Goal: Task Accomplishment & Management: Manage account settings

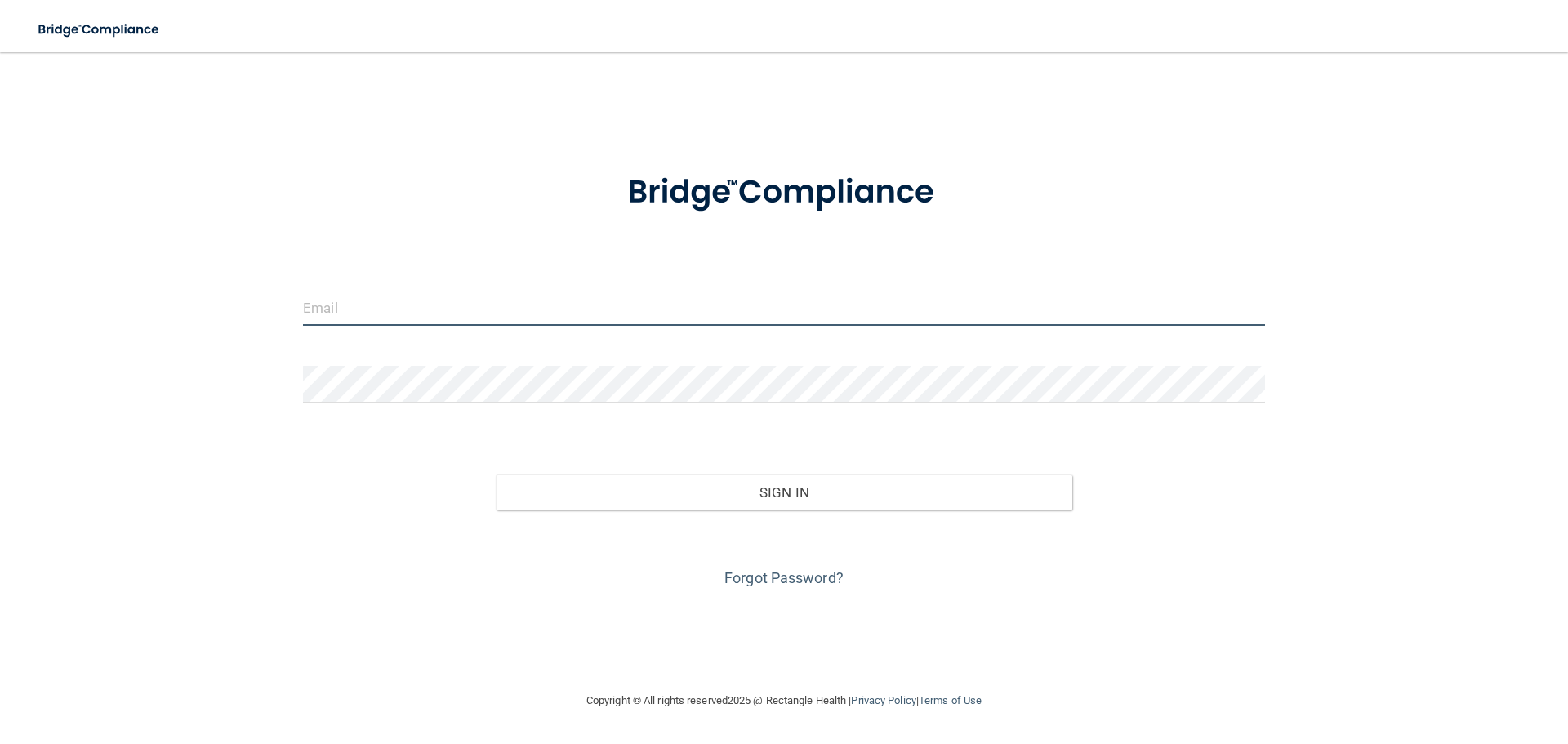
click at [380, 321] on input "email" at bounding box center [784, 308] width 962 height 37
type input "[PERSON_NAME][EMAIL_ADDRESS][PERSON_NAME][DOMAIN_NAME]"
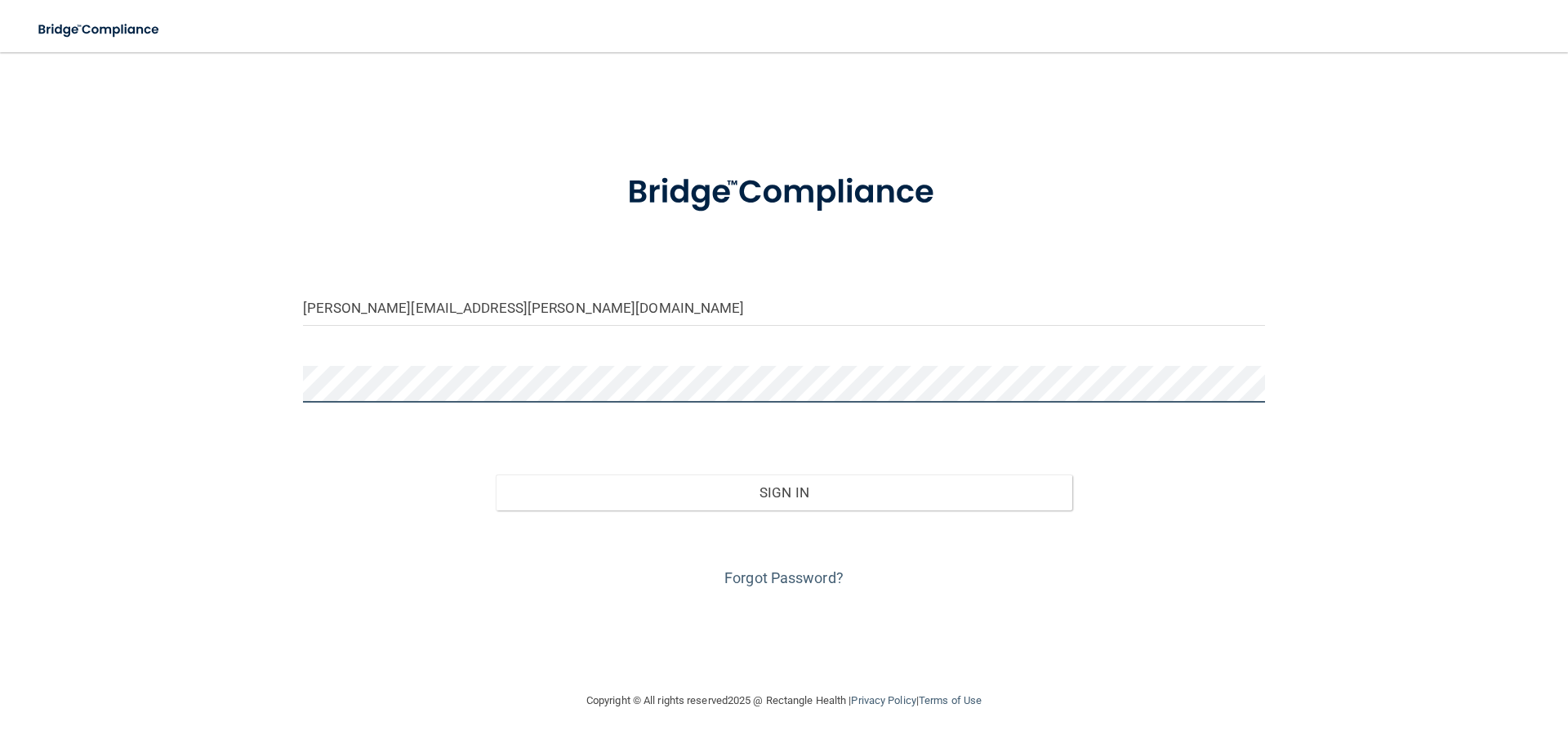
click at [495, 474] on button "Sign In" at bounding box center [784, 493] width 577 height 36
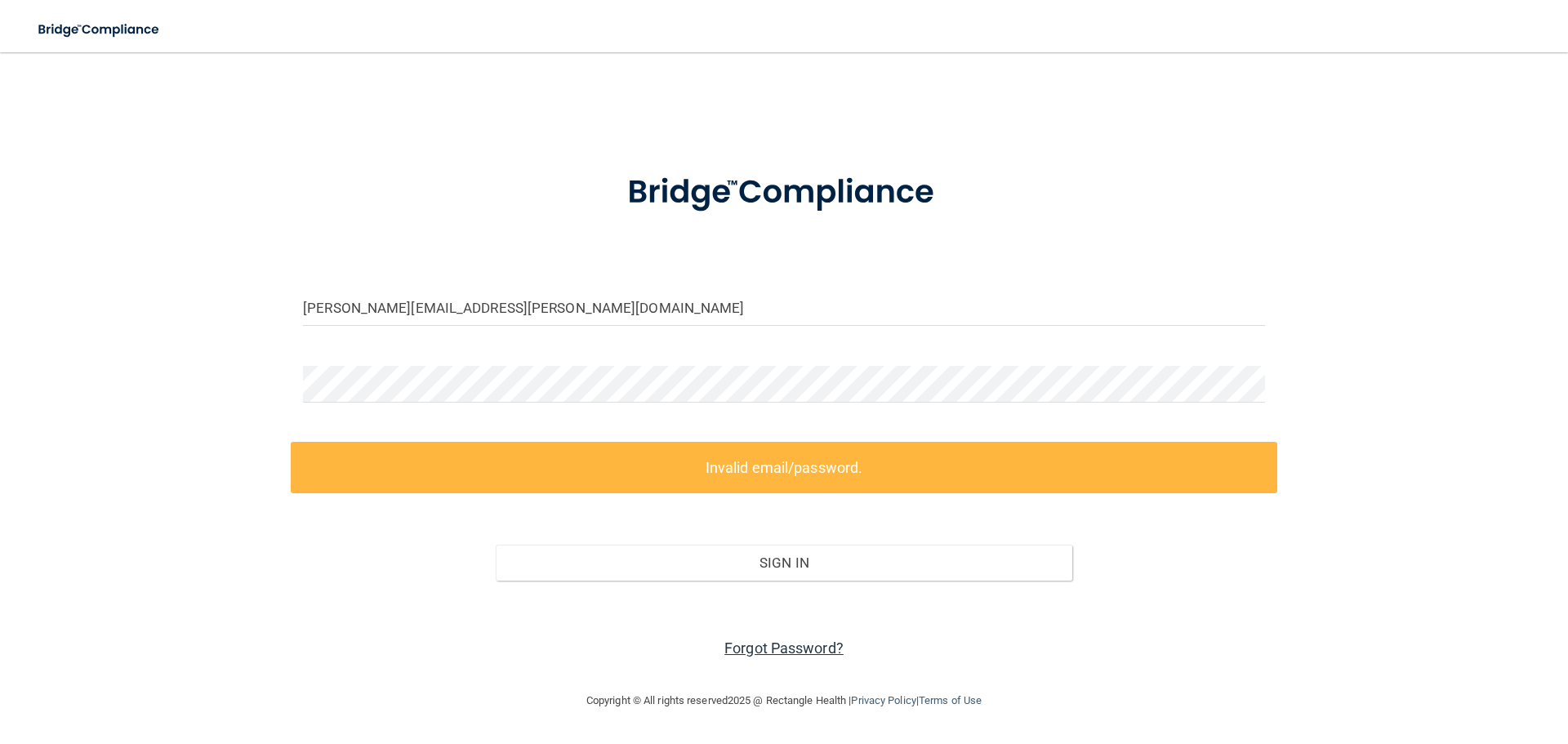
click at [775, 648] on link "Forgot Password?" at bounding box center [783, 648] width 119 height 17
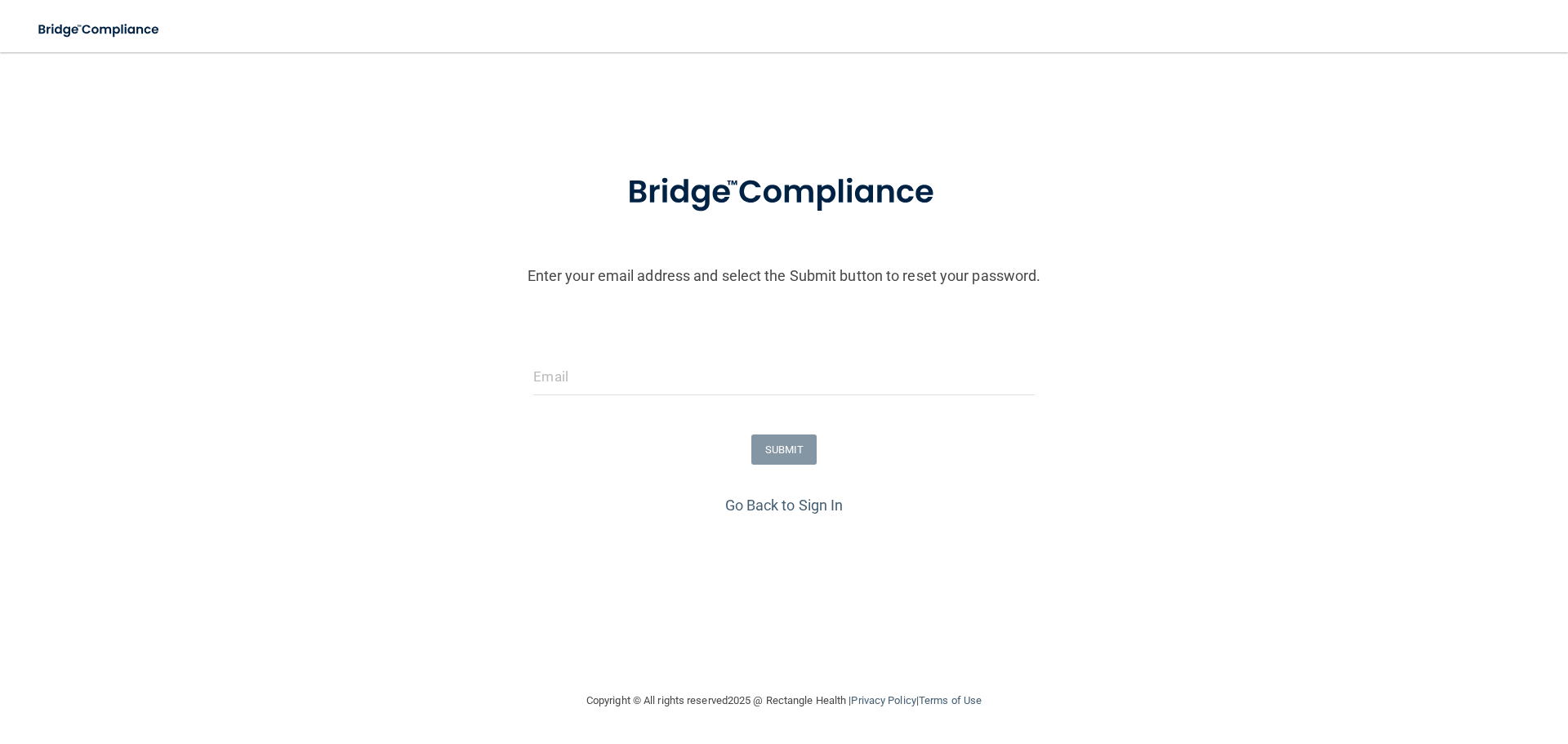
click at [702, 352] on form "Enter your email address and select the Submit button to reset your password. S…" at bounding box center [784, 321] width 1552 height 341
drag, startPoint x: 679, startPoint y: 368, endPoint x: 669, endPoint y: 340, distance: 29.7
click at [671, 345] on form "Enter your email address and select the Submit button to reset your password. S…" at bounding box center [784, 321] width 1552 height 341
click at [668, 364] on input "email" at bounding box center [784, 376] width 501 height 37
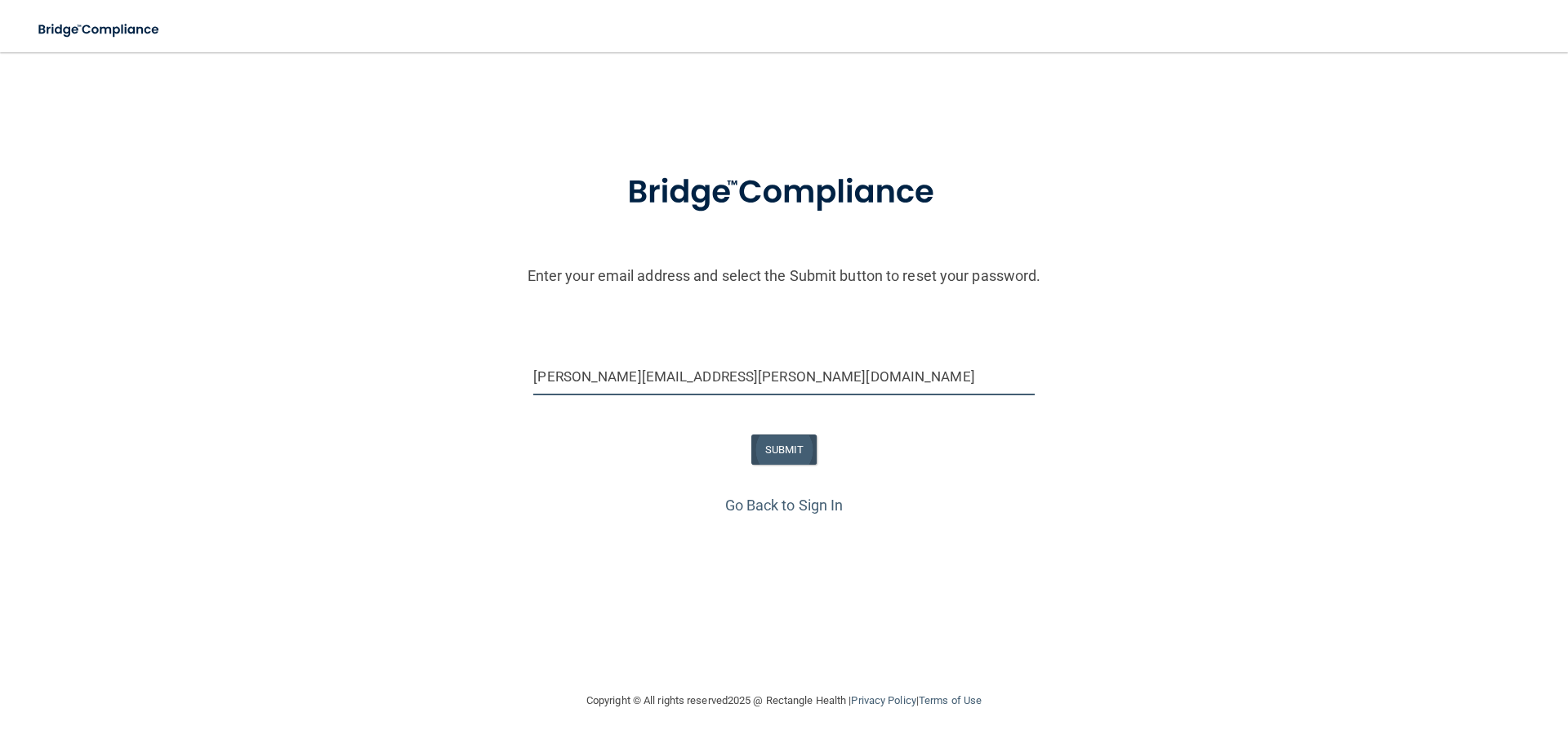
type input "[PERSON_NAME][EMAIL_ADDRESS][PERSON_NAME][DOMAIN_NAME]"
click at [774, 443] on button "SUBMIT" at bounding box center [784, 450] width 66 height 30
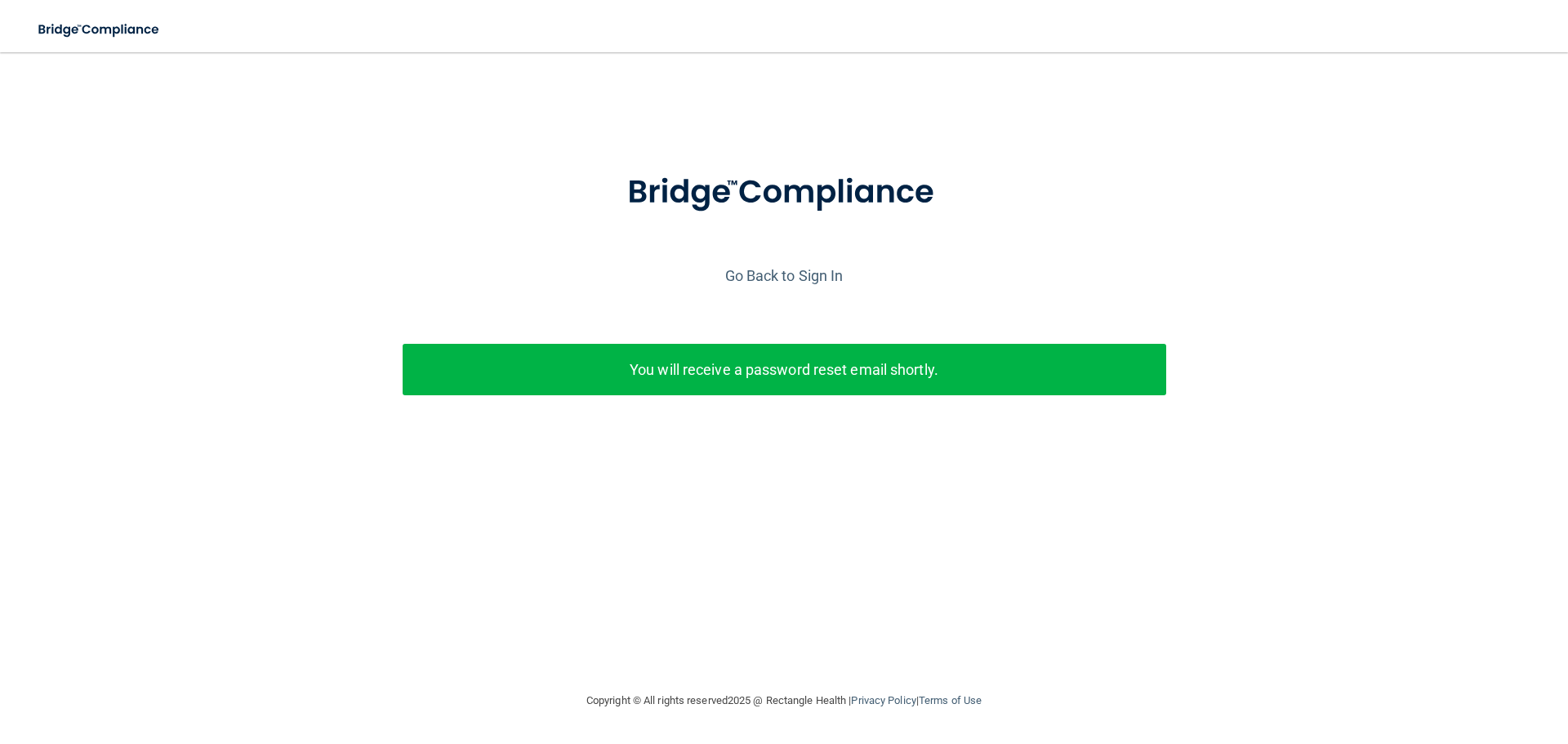
click at [705, 372] on p "You will receive a password reset email shortly." at bounding box center [785, 370] width 739 height 27
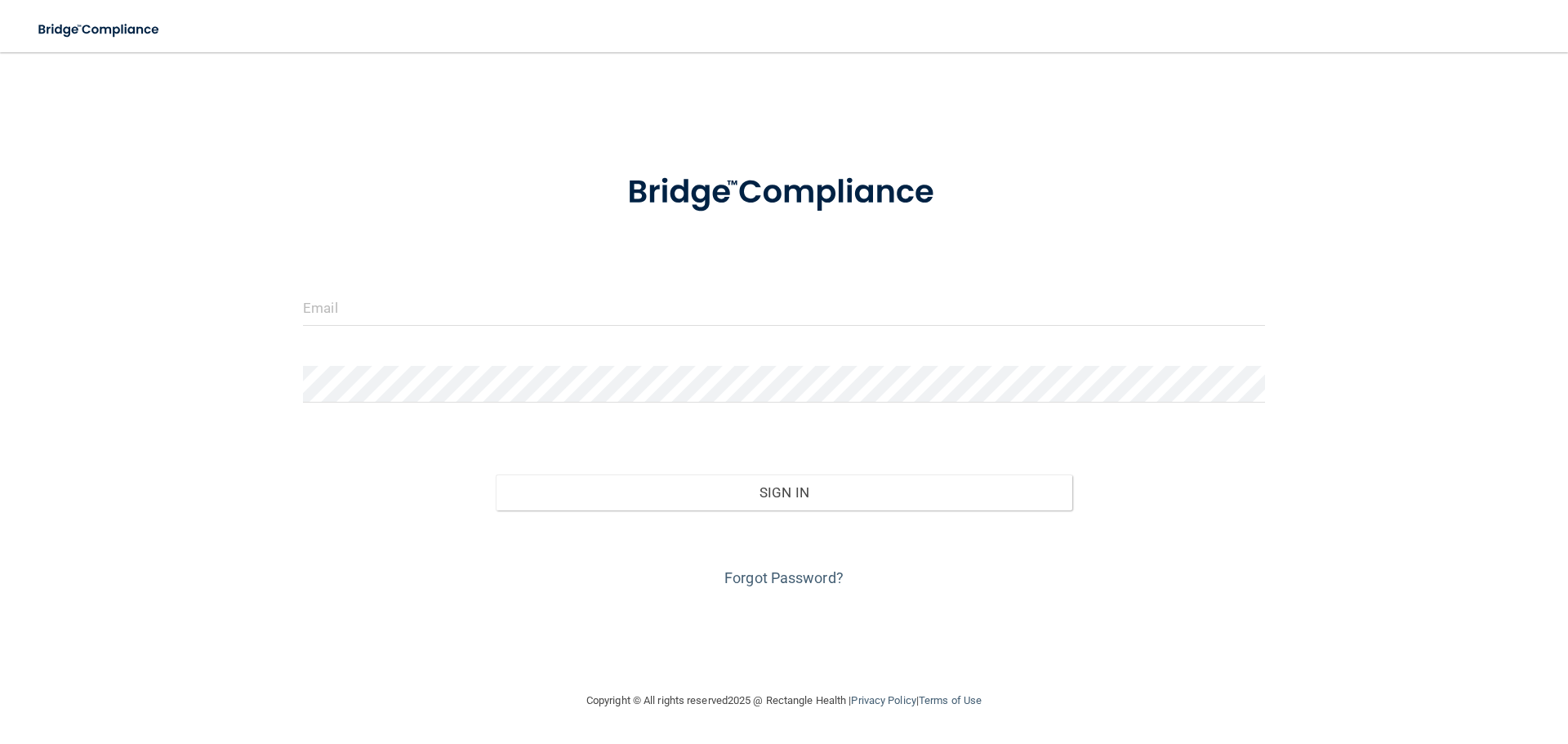
click at [734, 288] on form "Invalid email/password. You don't have permission to access that page. Sign In …" at bounding box center [784, 371] width 962 height 441
click at [737, 303] on input "email" at bounding box center [784, 308] width 962 height 37
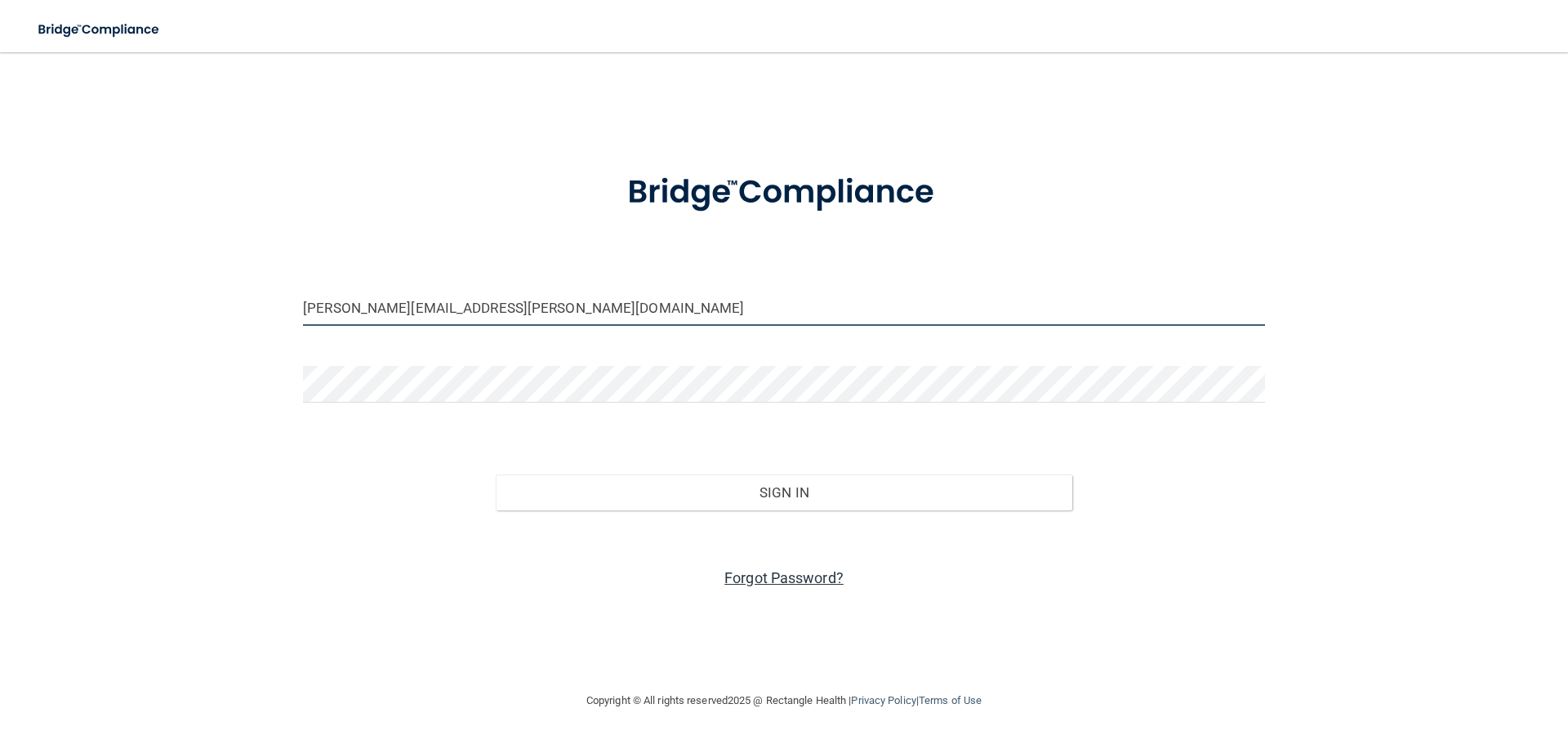
type input "[PERSON_NAME][EMAIL_ADDRESS][PERSON_NAME][DOMAIN_NAME]"
click at [818, 570] on link "Forgot Password?" at bounding box center [783, 578] width 119 height 17
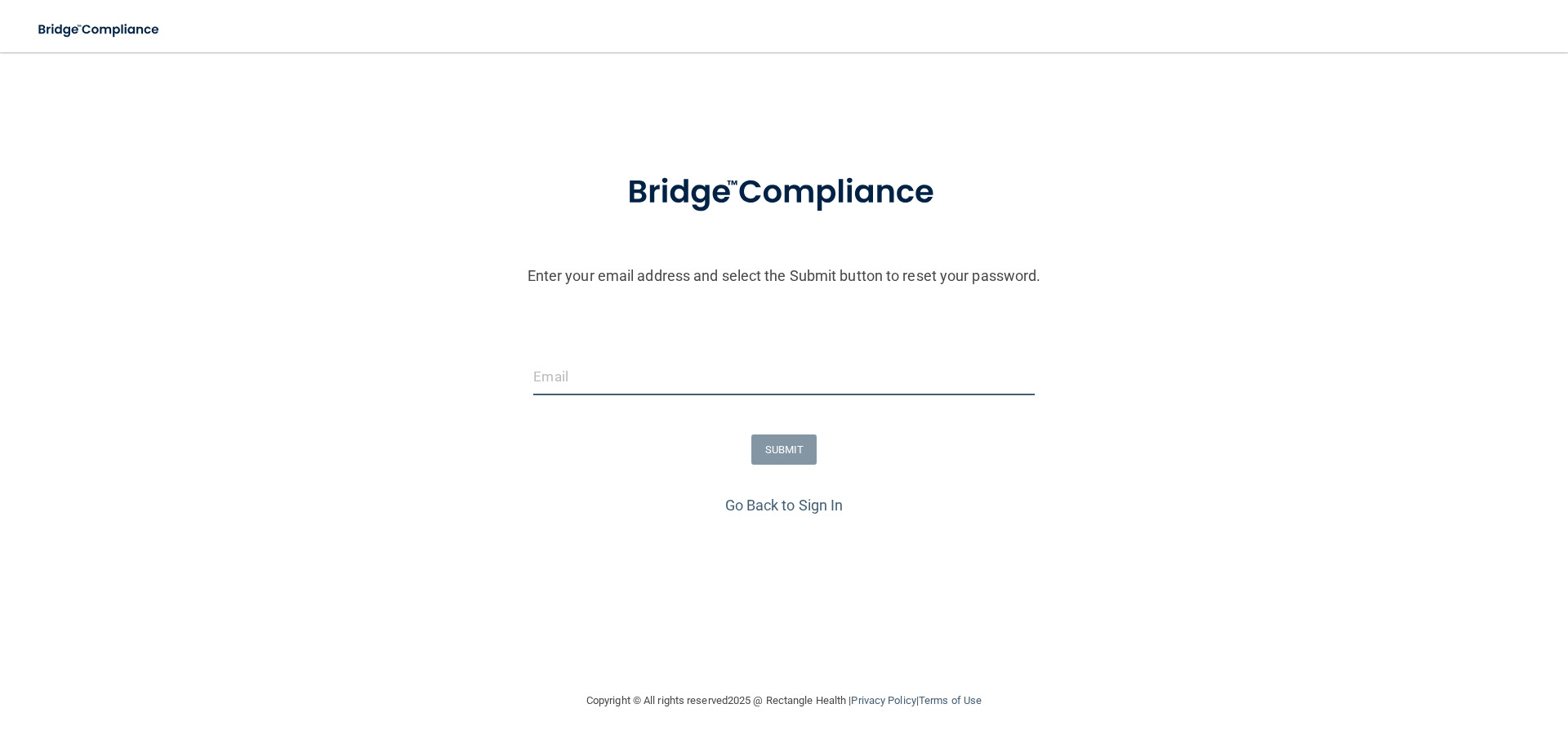
click at [761, 394] on input "email" at bounding box center [784, 376] width 501 height 37
click at [643, 376] on input "[PERSON_NAME][EMAIL_ADDRESS][PERSON_NAME][DOMAIN_NAME]" at bounding box center [784, 376] width 501 height 37
type input "[PERSON_NAME][EMAIL_ADDRESS][PERSON_NAME][DOMAIN_NAME]"
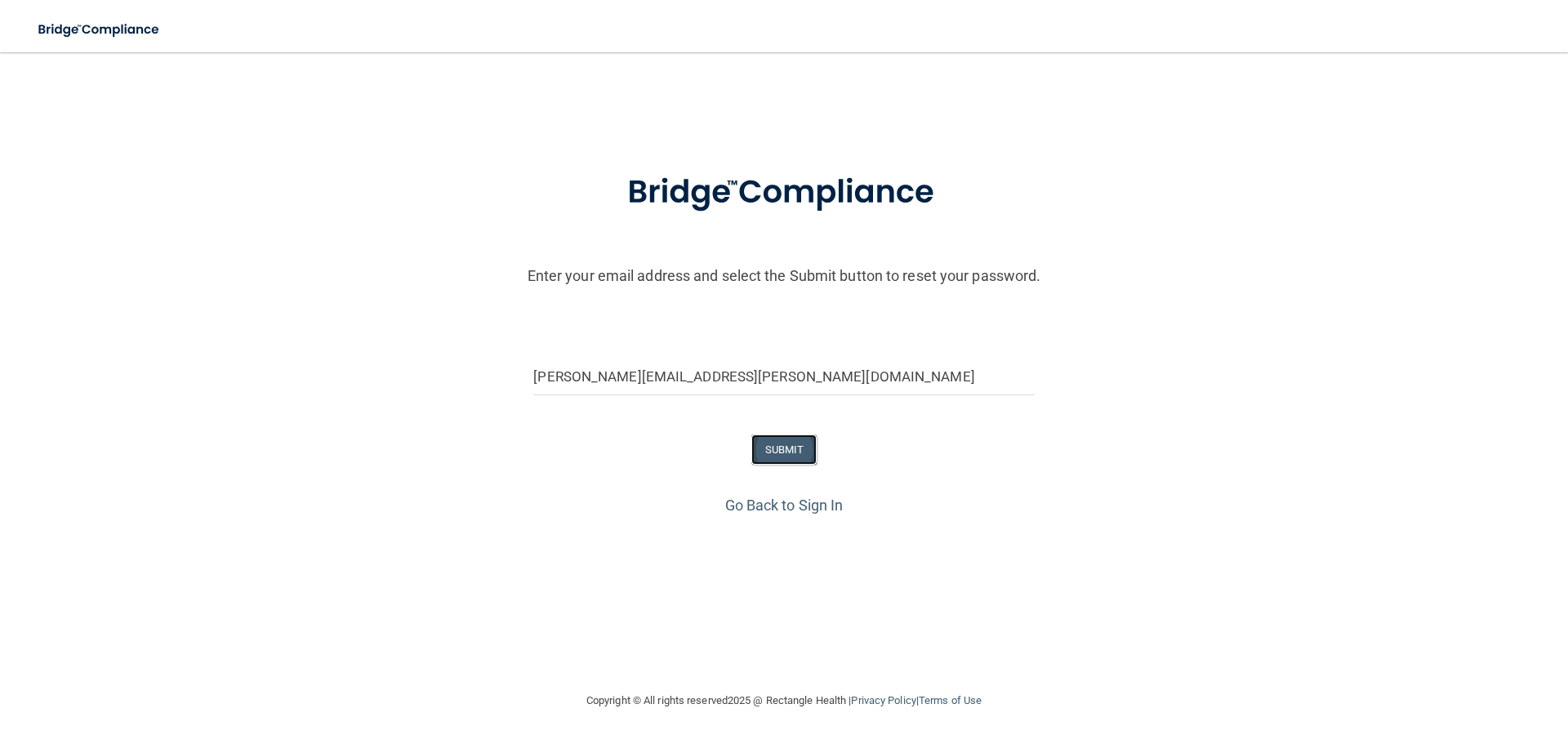
click at [775, 445] on button "SUBMIT" at bounding box center [784, 450] width 66 height 30
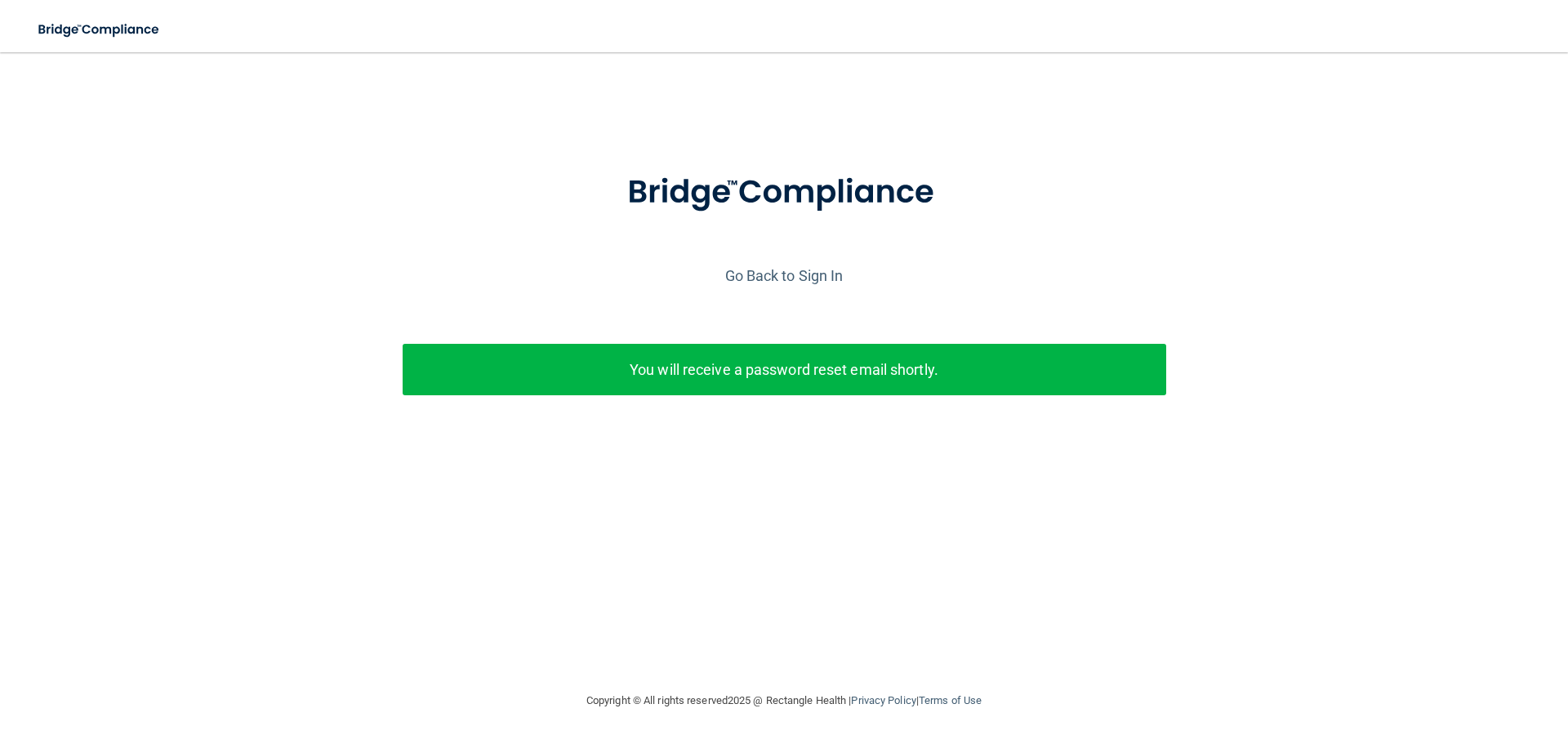
drag, startPoint x: 883, startPoint y: 372, endPoint x: 747, endPoint y: 271, distance: 169.4
click at [882, 372] on p "You will receive a password reset email shortly." at bounding box center [785, 370] width 739 height 27
click at [771, 270] on link "Go Back to Sign In" at bounding box center [784, 275] width 118 height 17
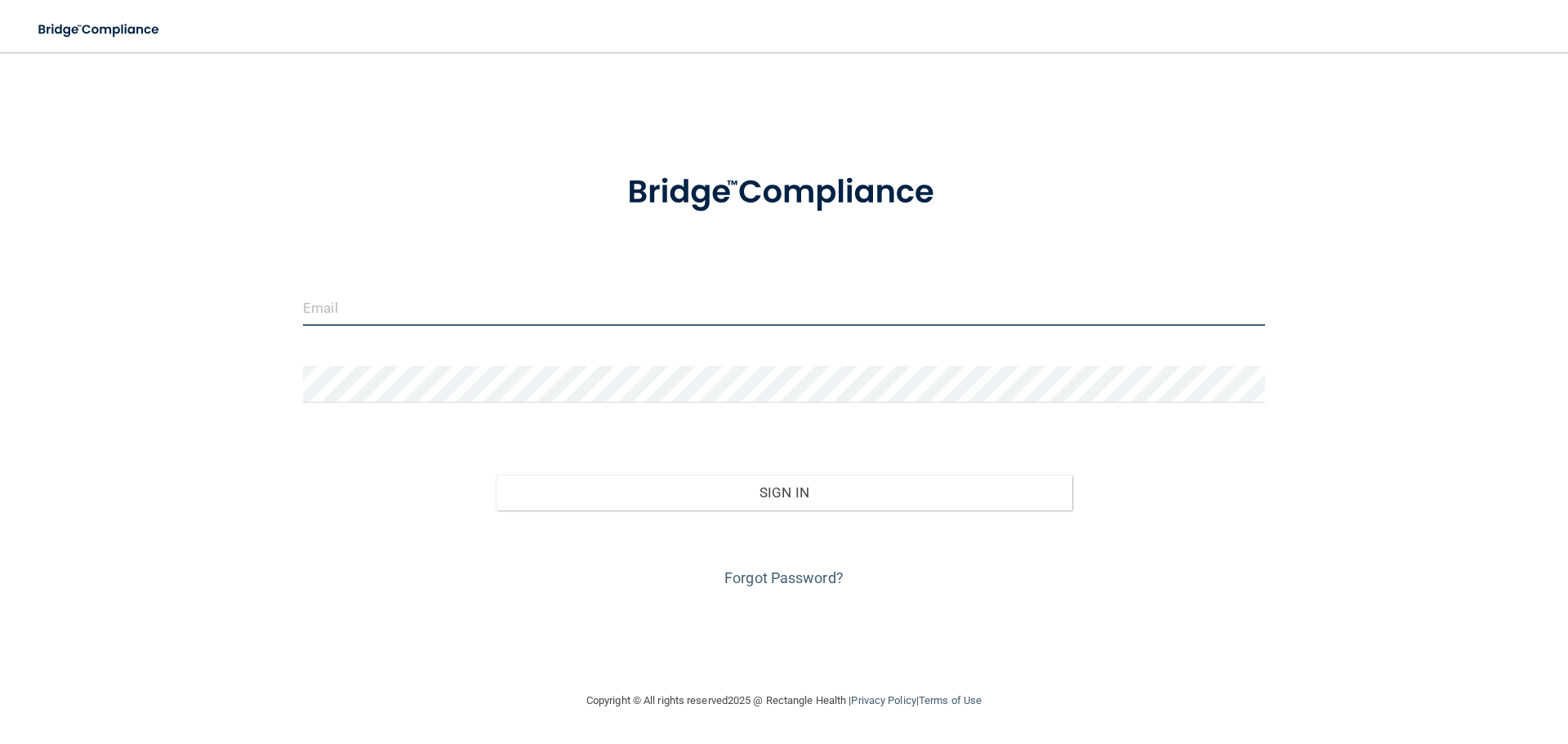
click at [510, 305] on input "email" at bounding box center [784, 308] width 962 height 37
type input "[EMAIL_ADDRESS][DOMAIN_NAME]"
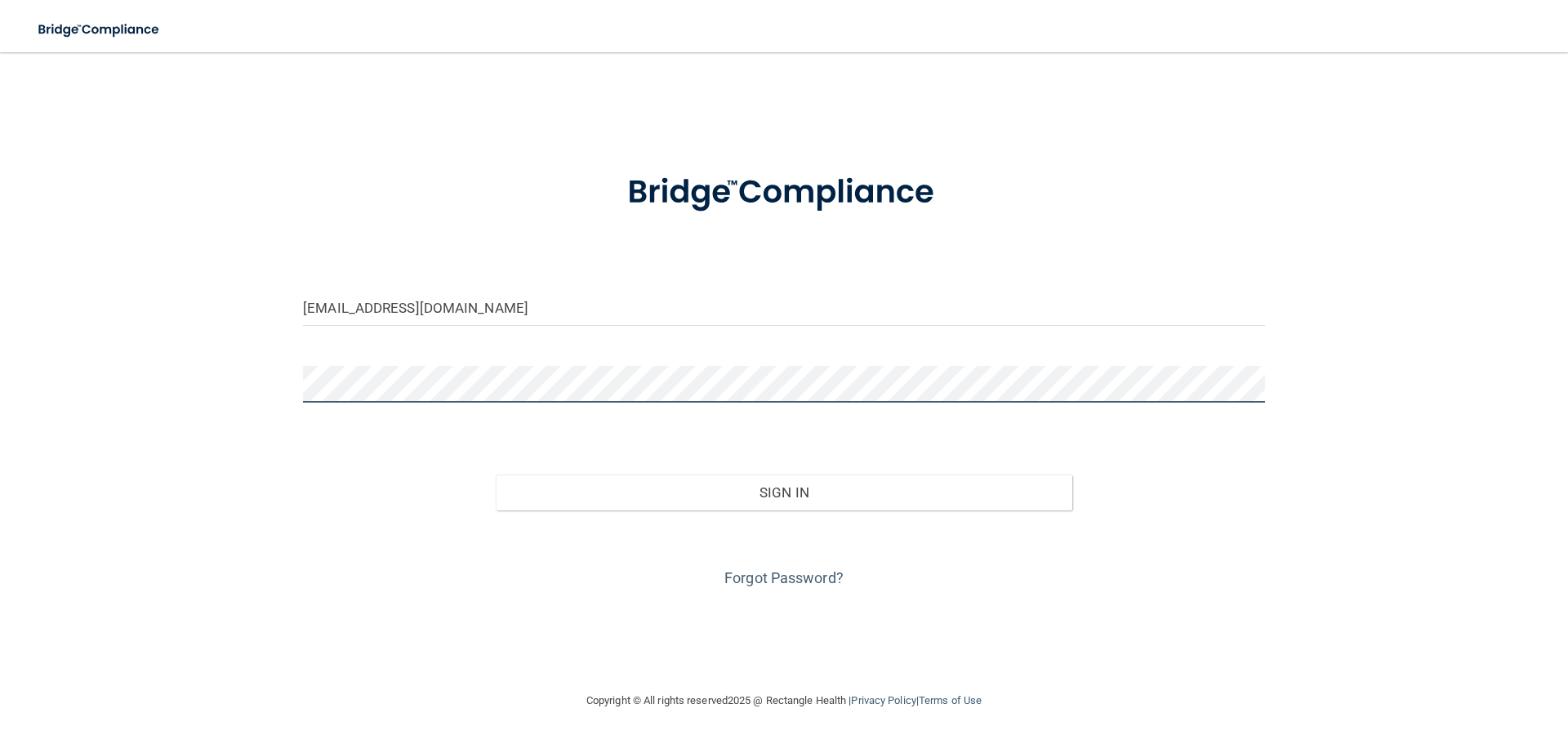
click at [495, 474] on button "Sign In" at bounding box center [784, 493] width 577 height 36
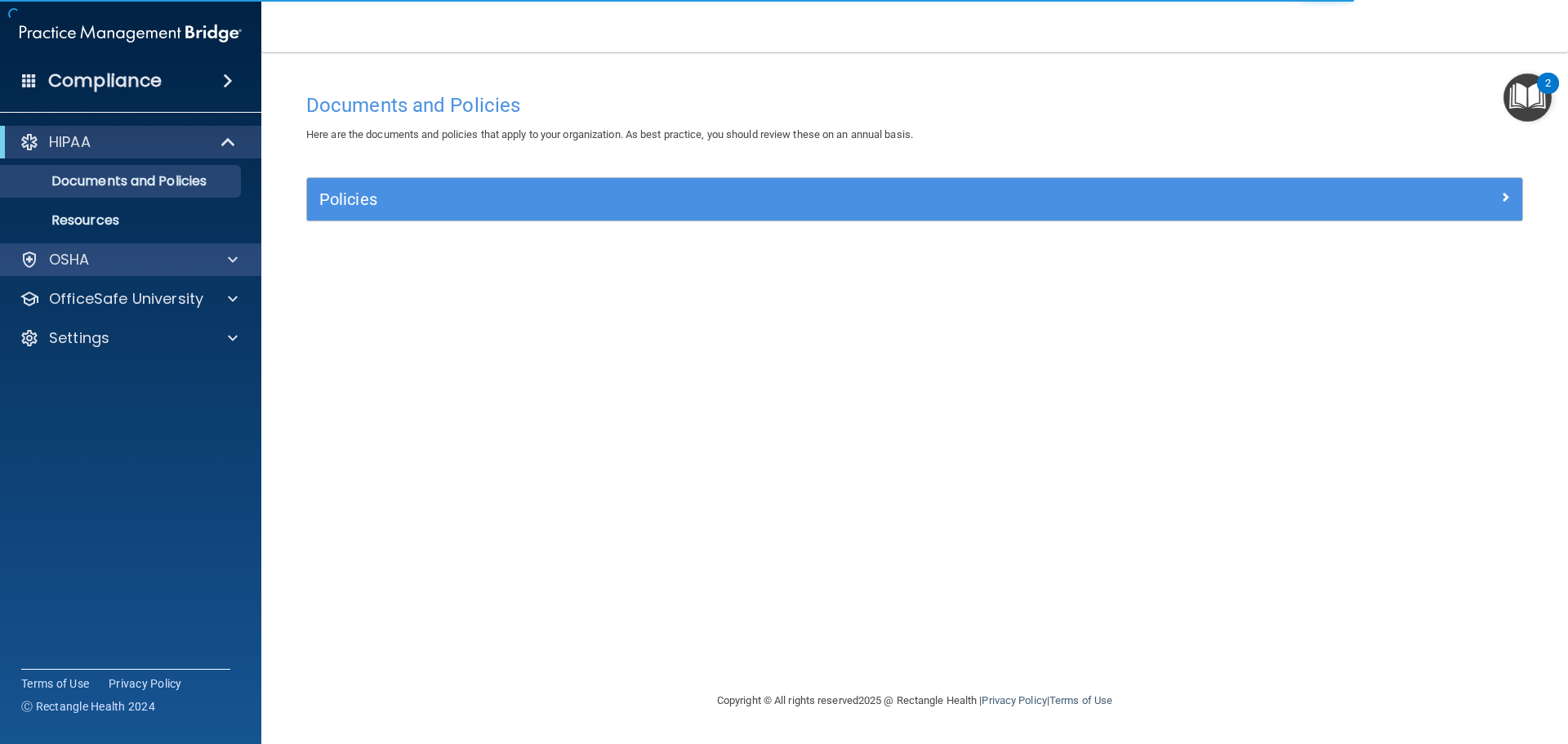
click at [85, 271] on div "OSHA" at bounding box center [131, 259] width 262 height 32
click at [210, 262] on div at bounding box center [230, 259] width 41 height 20
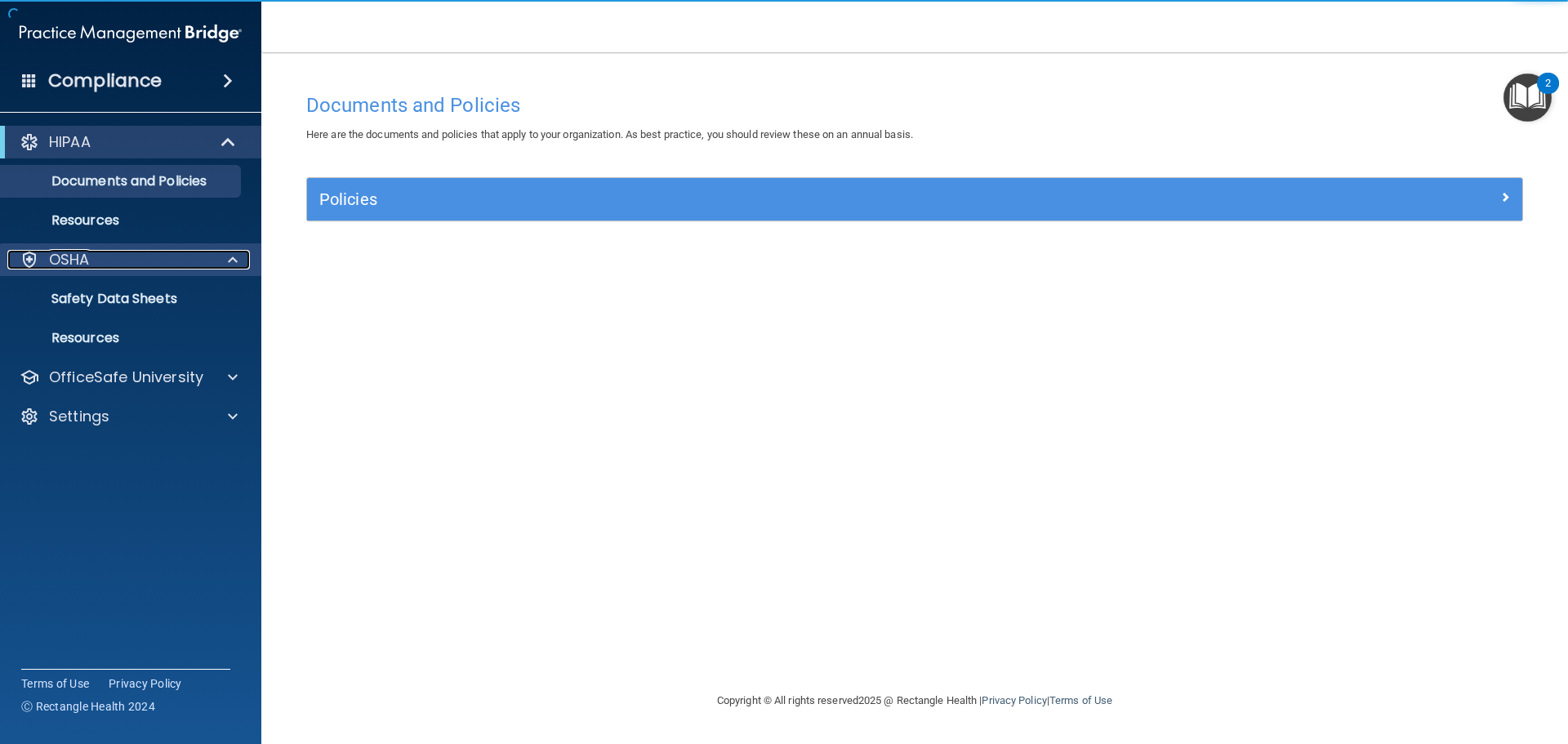
click at [229, 266] on span at bounding box center [232, 259] width 10 height 20
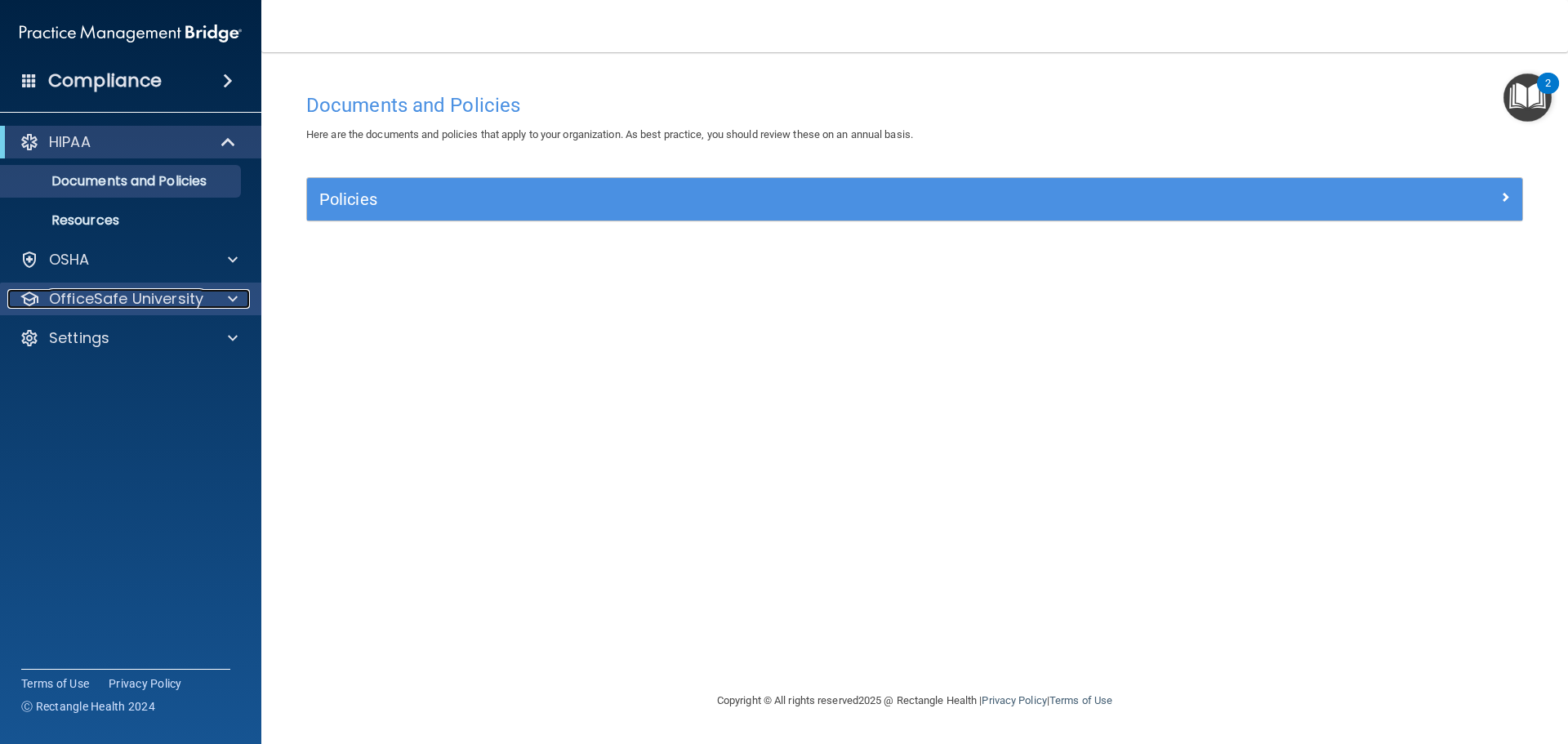
click at [233, 295] on span at bounding box center [232, 299] width 10 height 20
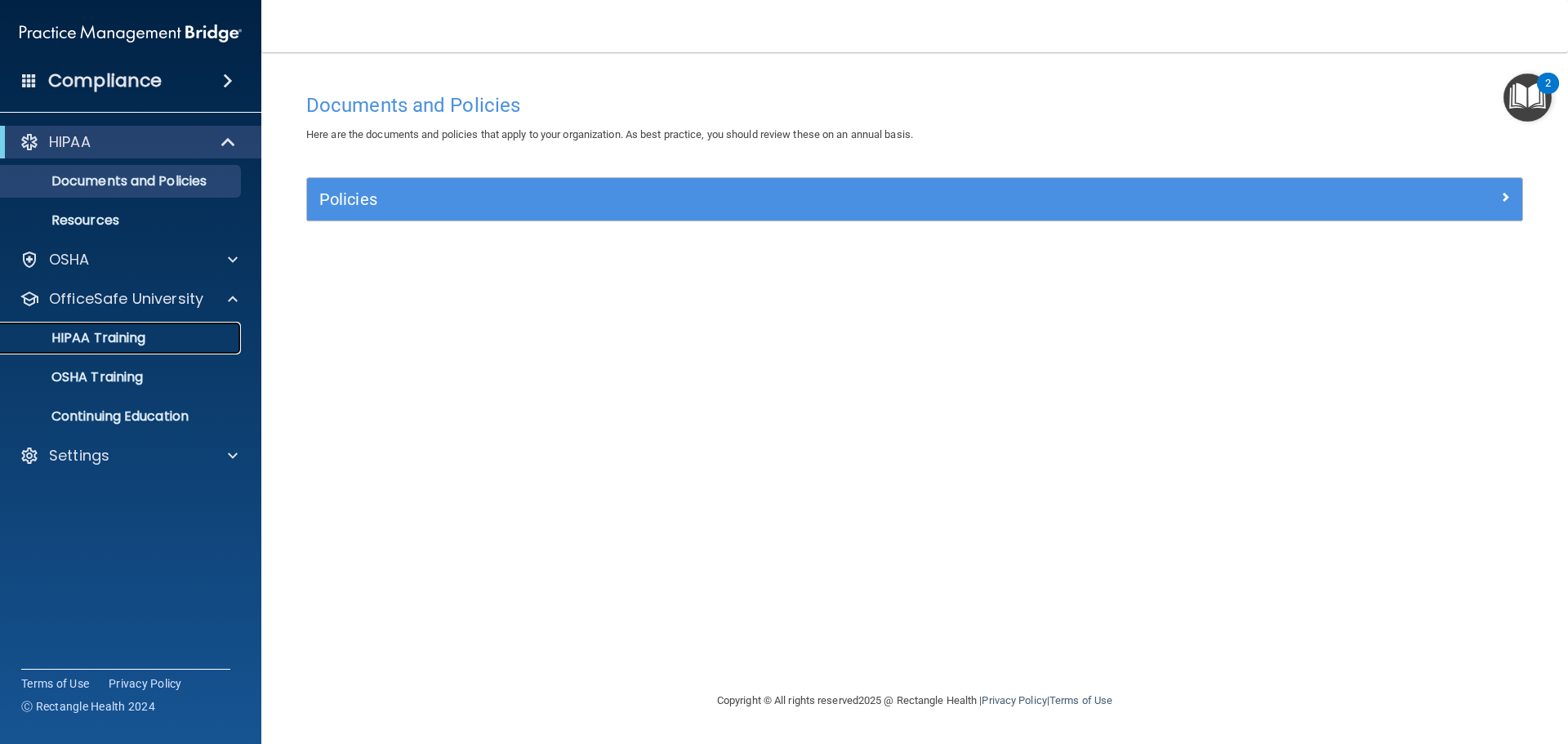
click at [187, 332] on div "HIPAA Training" at bounding box center [122, 337] width 223 height 16
